Goal: Check status

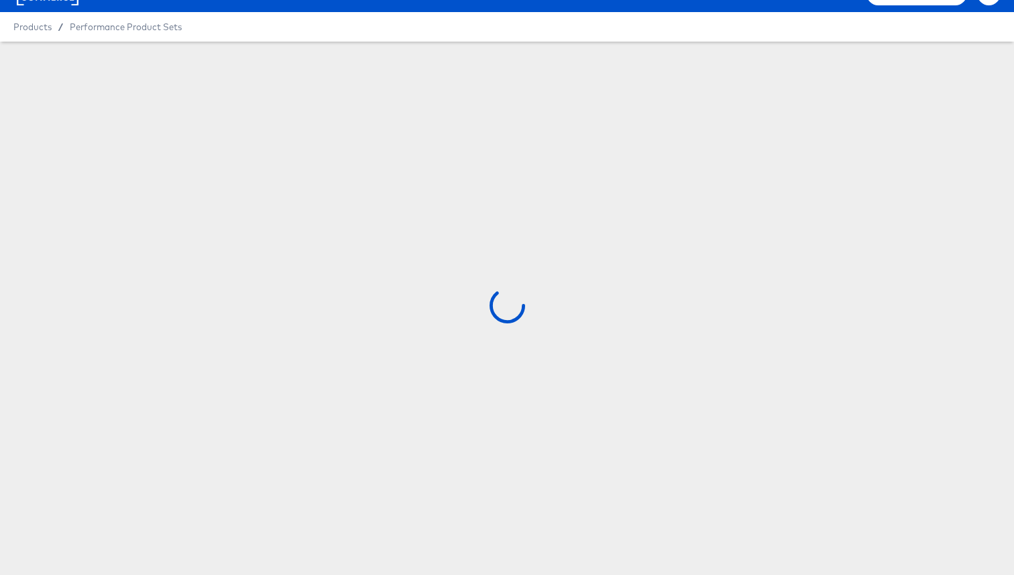
scroll to position [29, 0]
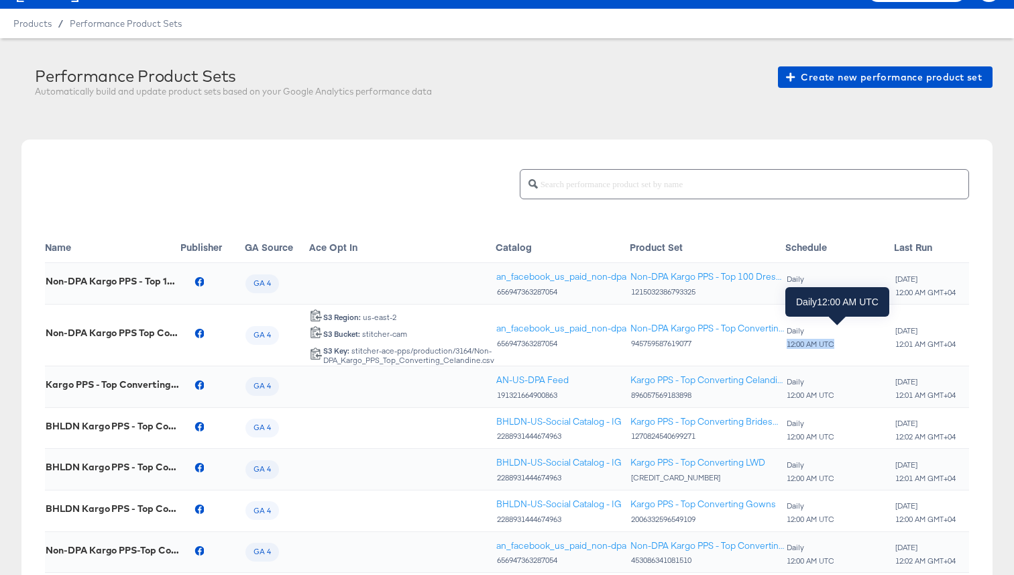
drag, startPoint x: 839, startPoint y: 343, endPoint x: 785, endPoint y: 345, distance: 54.3
click at [786, 345] on div "Daily 12:00 AM UTC" at bounding box center [839, 337] width 107 height 23
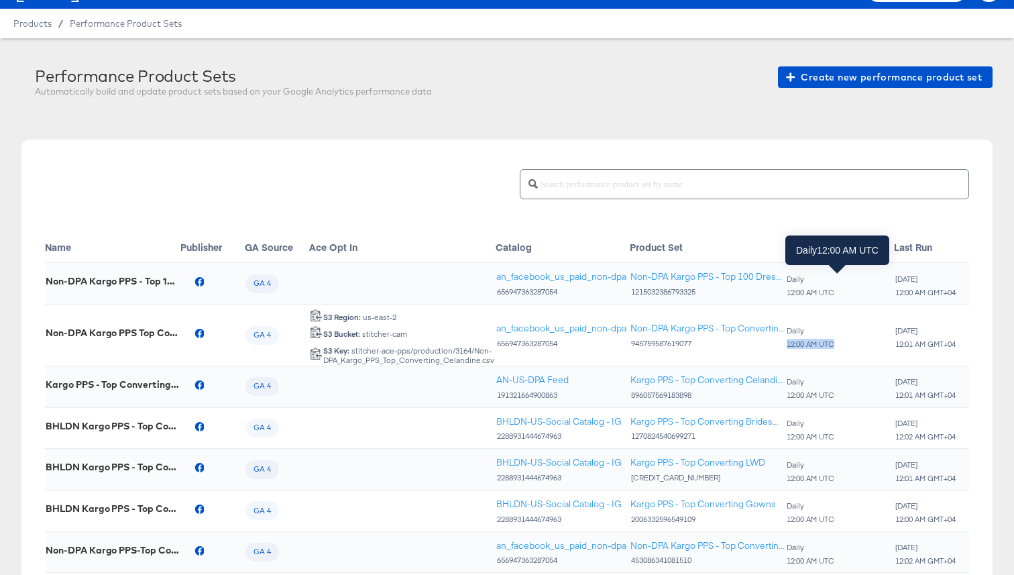
copy div "12:00 AM UTC"
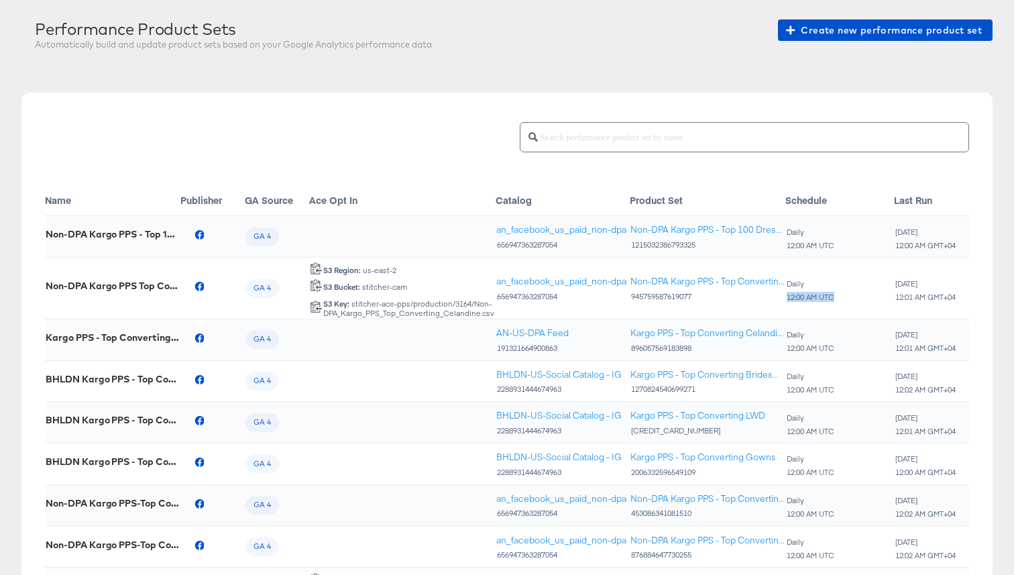
scroll to position [76, 0]
drag, startPoint x: 962, startPoint y: 294, endPoint x: 900, endPoint y: 292, distance: 61.7
click at [900, 292] on td "[DATE] 12:01 AM GMT+04" at bounding box center [957, 288] width 126 height 62
click at [900, 292] on div "12:01 AM GMT+04" at bounding box center [925, 296] width 62 height 9
drag, startPoint x: 945, startPoint y: 296, endPoint x: 890, endPoint y: 297, distance: 54.3
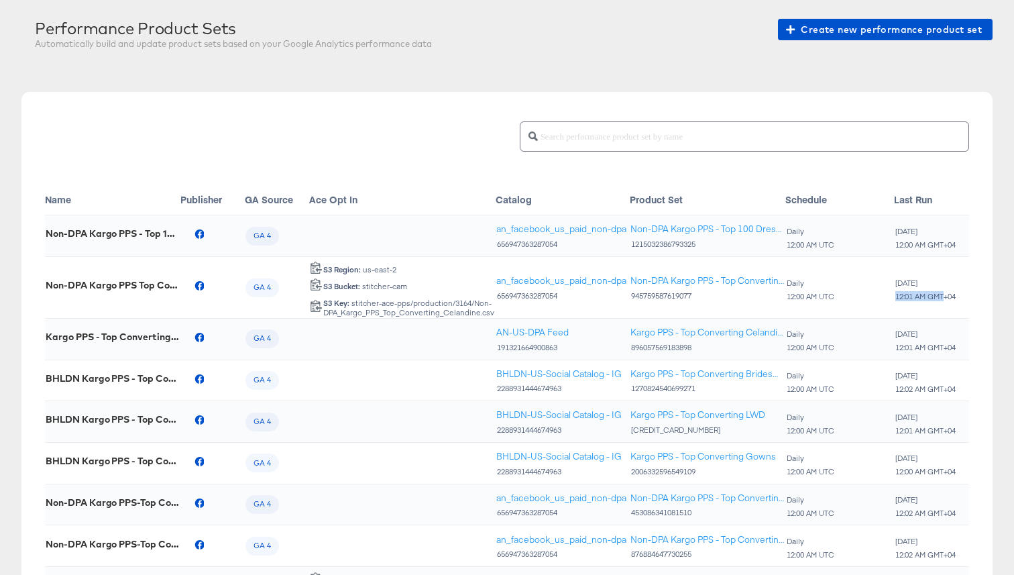
click at [891, 297] on tr "Non-DPA Kargo PPS Top Converting [GEOGRAPHIC_DATA] [GEOGRAPHIC_DATA] 4 us-east-…" at bounding box center [636, 288] width 1183 height 62
copy tr "[DATE] 12:01 AM GMT"
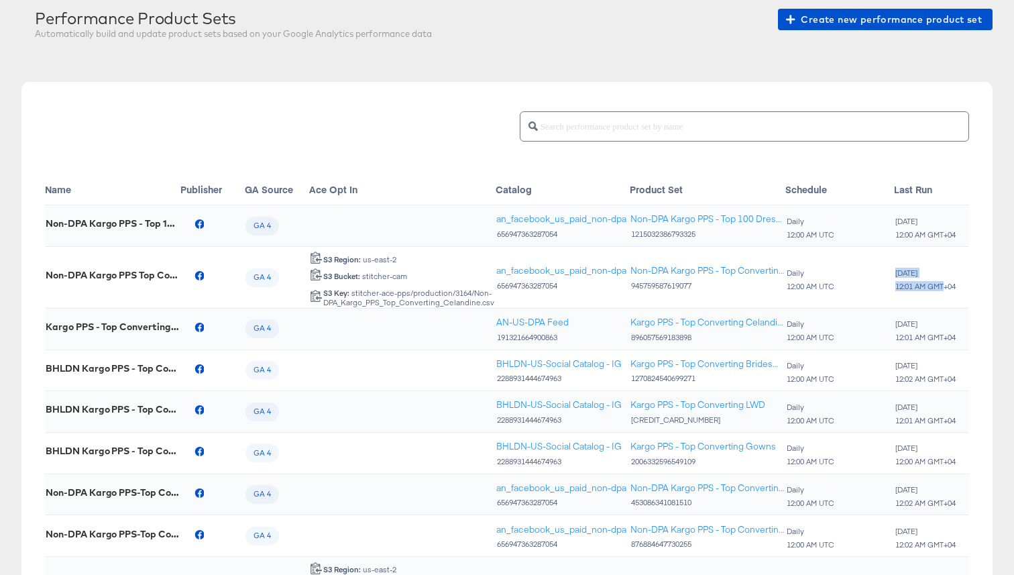
scroll to position [94, 0]
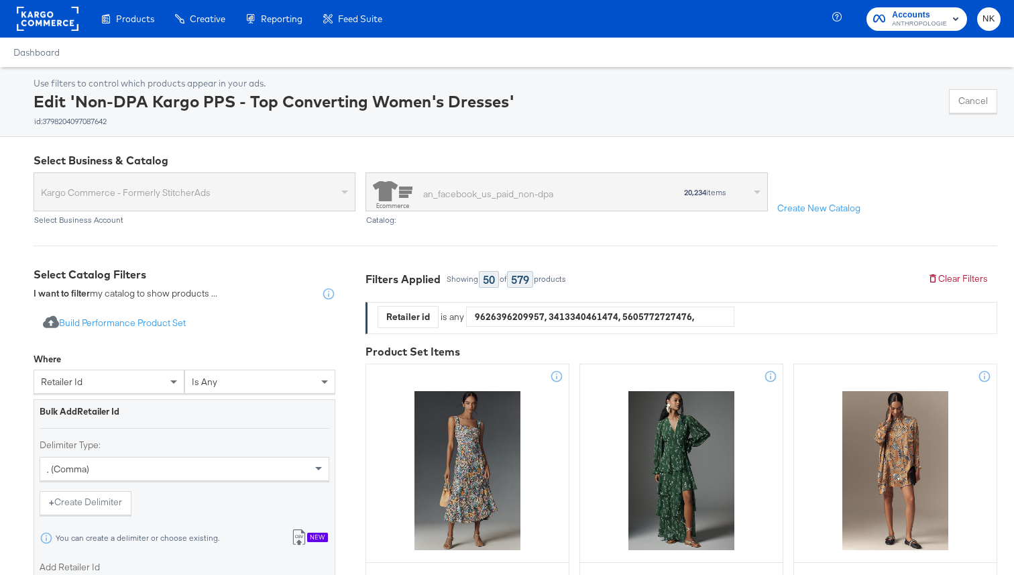
scroll to position [74, 0]
